Goal: Task Accomplishment & Management: Manage account settings

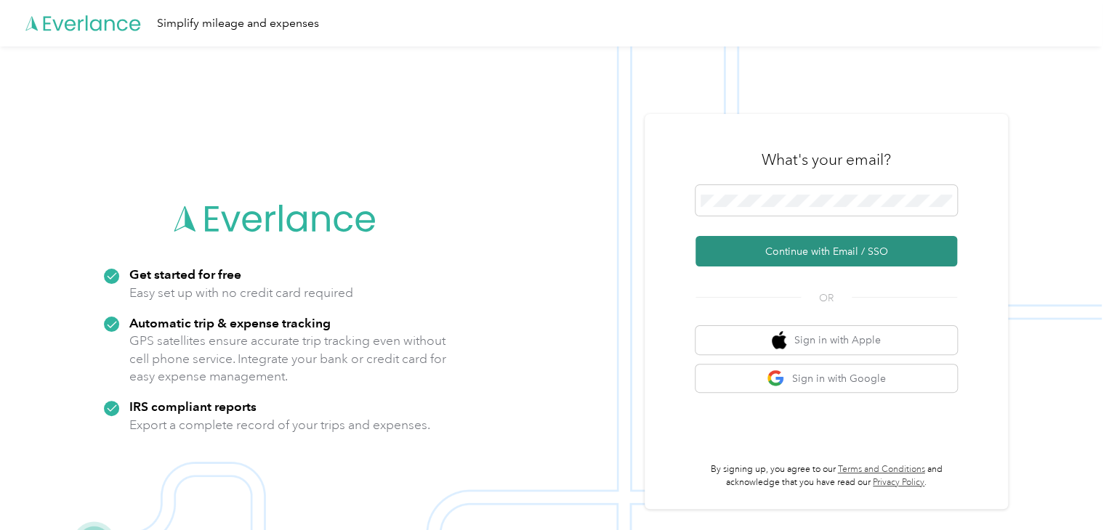
click at [826, 256] on button "Continue with Email / SSO" at bounding box center [826, 251] width 262 height 31
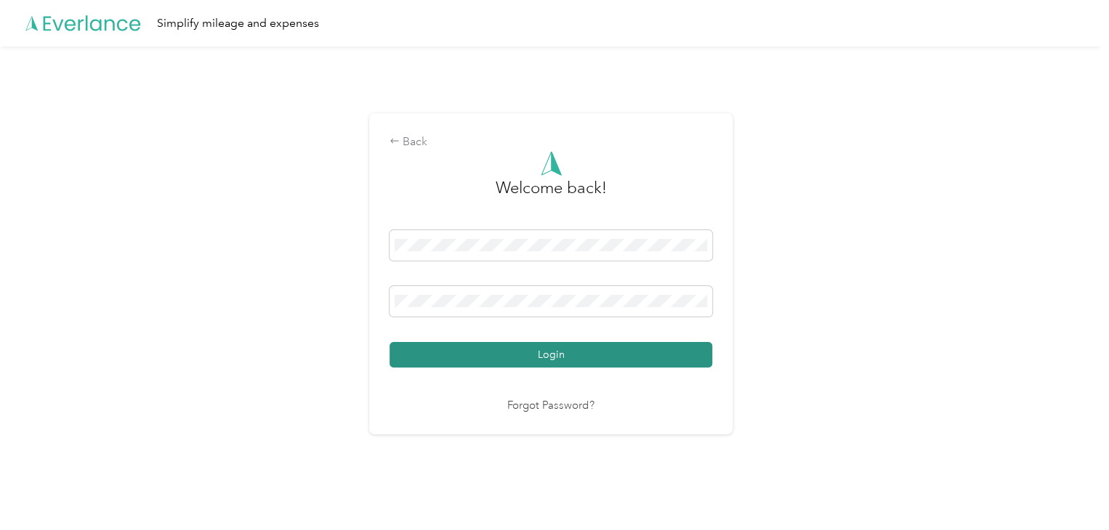
click at [541, 358] on button "Login" at bounding box center [550, 354] width 323 height 25
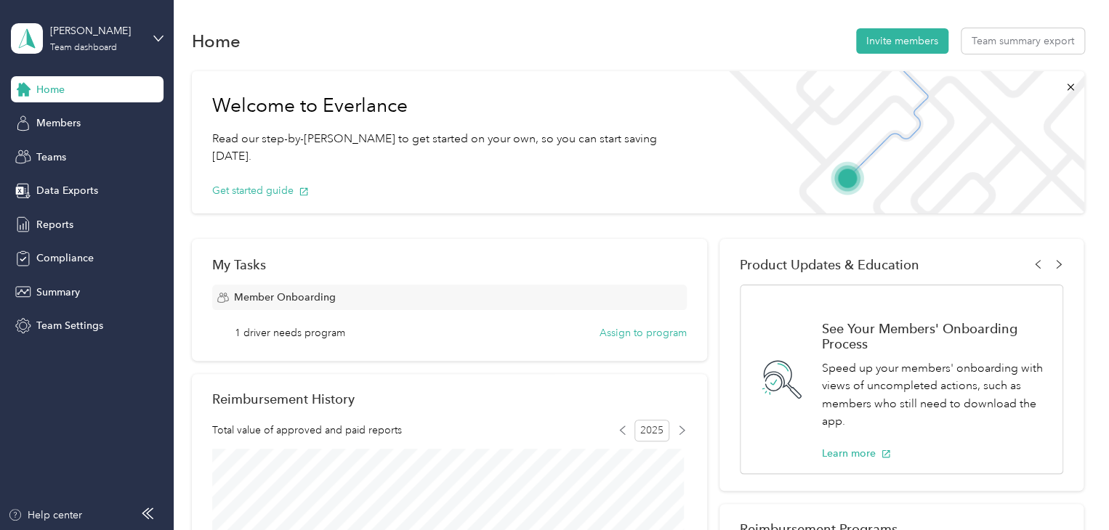
click at [67, 136] on div "Home Members Teams Data Exports Reports Compliance Summary Team Settings" at bounding box center [87, 207] width 153 height 263
click at [71, 112] on div "Members" at bounding box center [87, 123] width 153 height 26
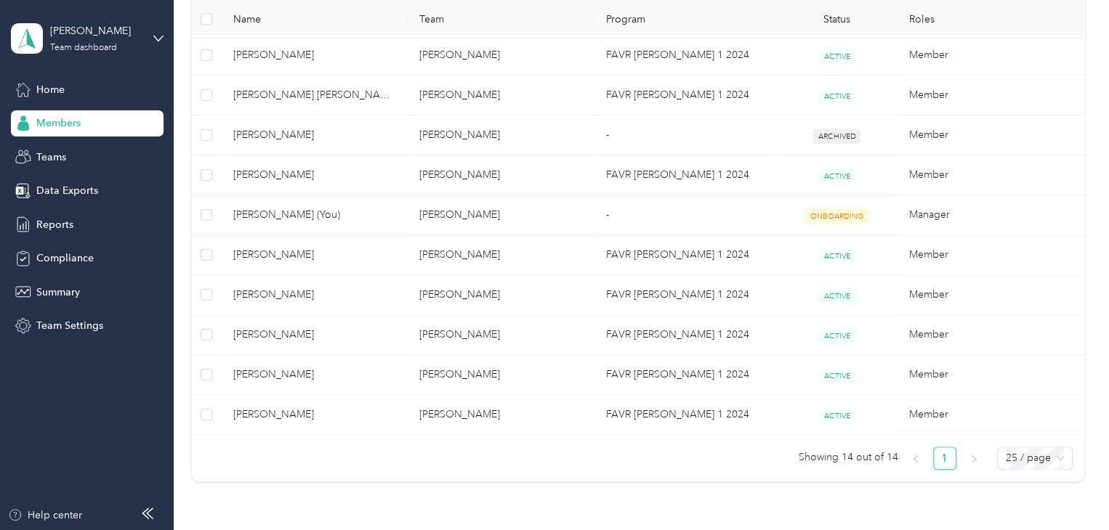
scroll to position [548, 0]
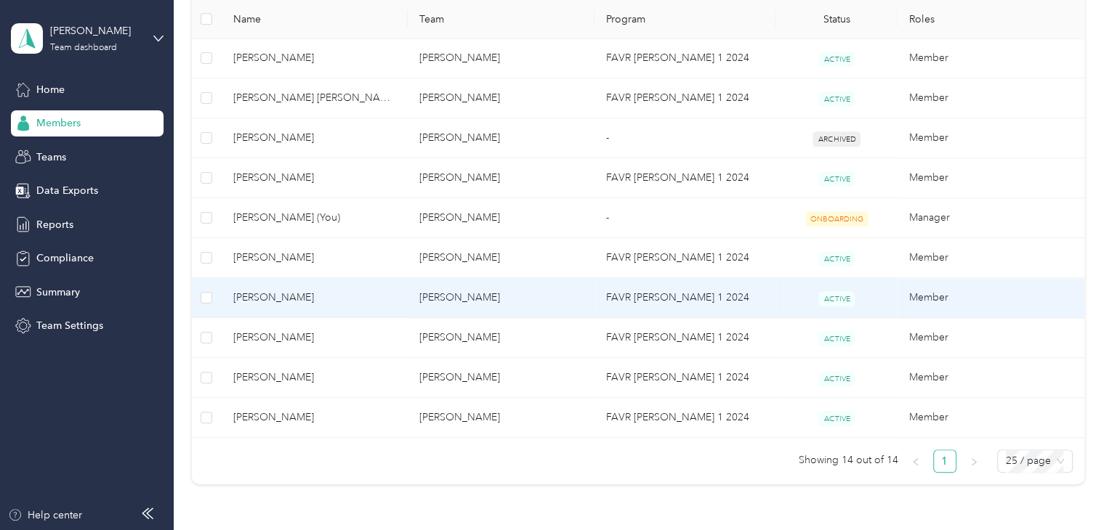
click at [270, 305] on td "[PERSON_NAME]" at bounding box center [315, 298] width 187 height 40
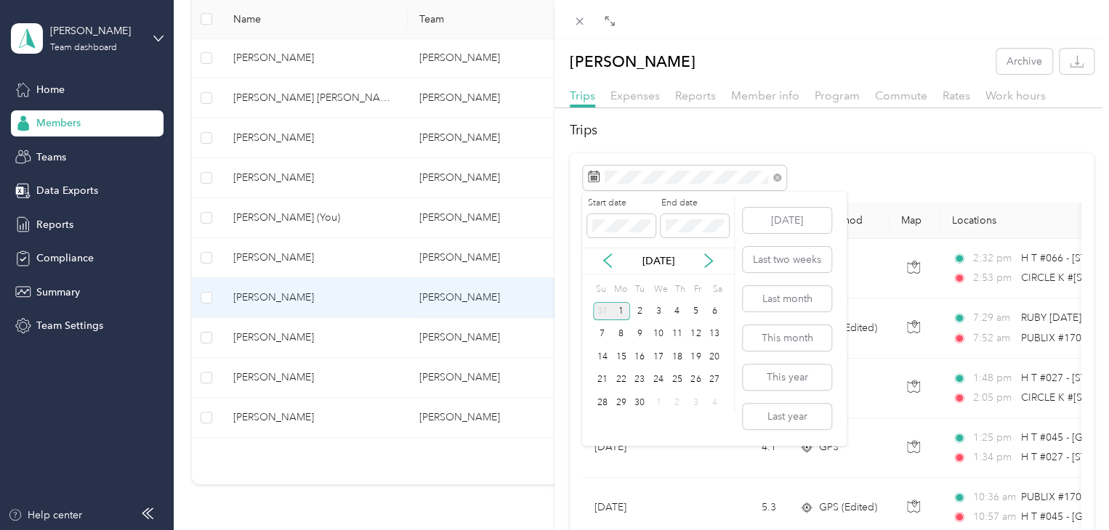
click at [599, 315] on div "31" at bounding box center [602, 311] width 19 height 18
click at [599, 315] on div "27" at bounding box center [602, 311] width 19 height 18
click at [601, 425] on div "31" at bounding box center [602, 426] width 19 height 18
